Goal: Task Accomplishment & Management: Manage account settings

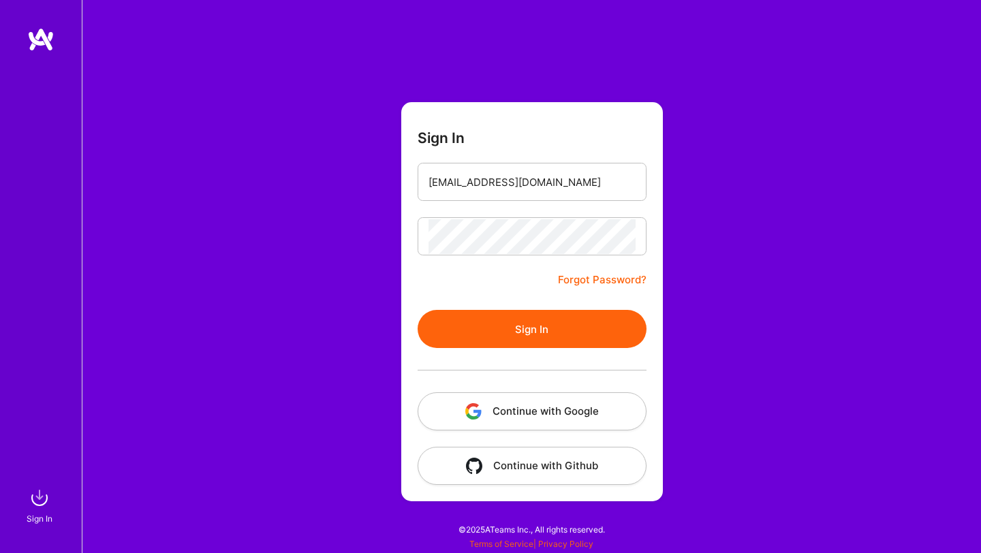
click at [418, 310] on button "Sign In" at bounding box center [532, 329] width 229 height 38
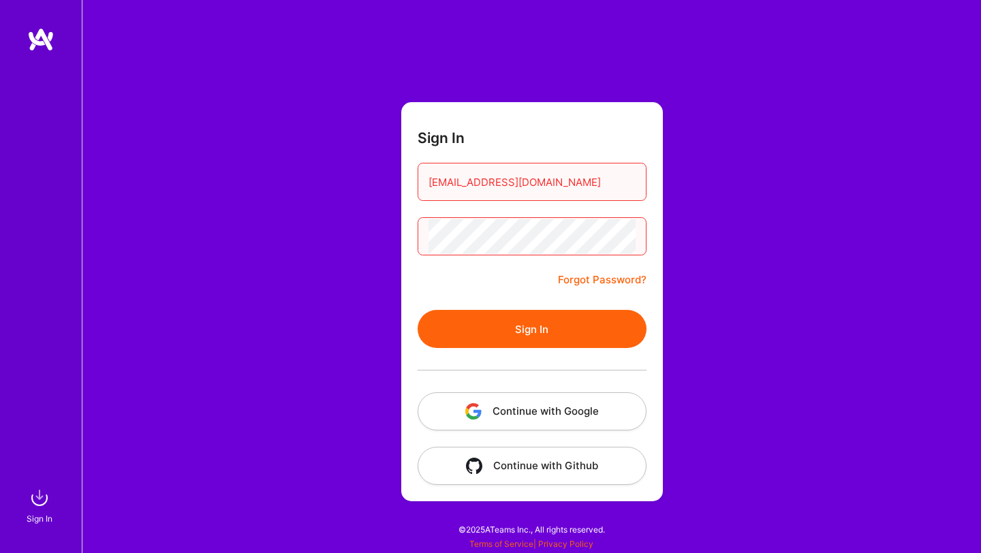
click at [489, 335] on button "Sign In" at bounding box center [532, 329] width 229 height 38
click at [328, 251] on div "Sign In [EMAIL_ADDRESS][DOMAIN_NAME] Forgot Password? Sign In Continue with Goo…" at bounding box center [532, 276] width 900 height 553
click at [418, 310] on button "Sign In" at bounding box center [532, 329] width 229 height 38
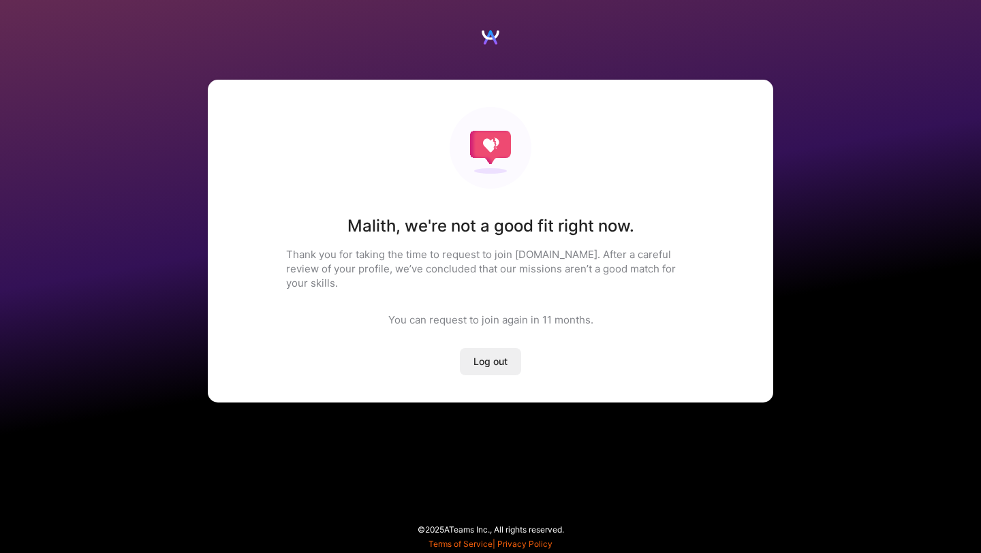
click at [492, 151] on img at bounding box center [491, 148] width 82 height 82
click at [490, 37] on img at bounding box center [491, 37] width 20 height 20
